Goal: Find specific page/section: Find specific page/section

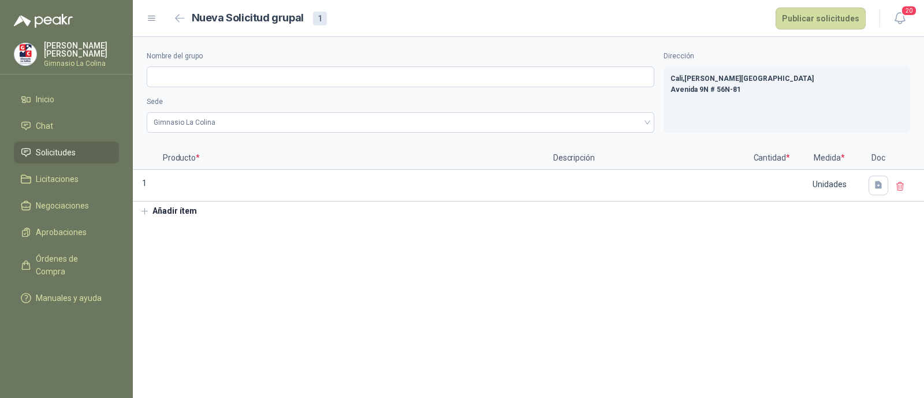
click at [64, 147] on span "Solicitudes" at bounding box center [56, 152] width 40 height 13
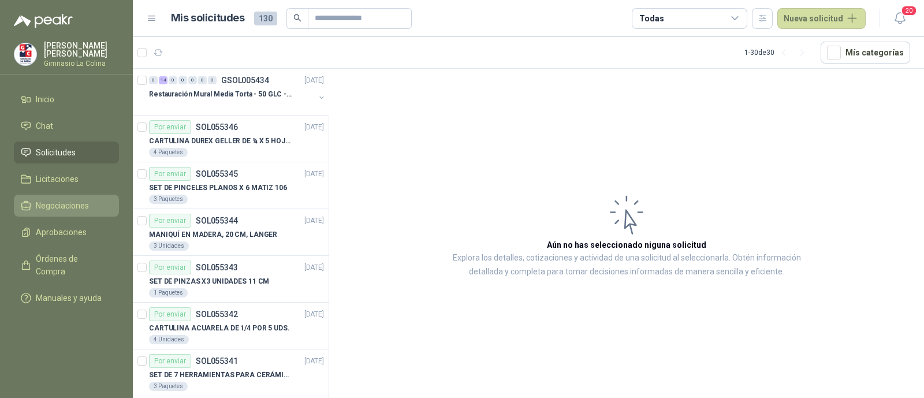
click at [65, 207] on span "Negociaciones" at bounding box center [62, 205] width 53 height 13
